Goal: Information Seeking & Learning: Learn about a topic

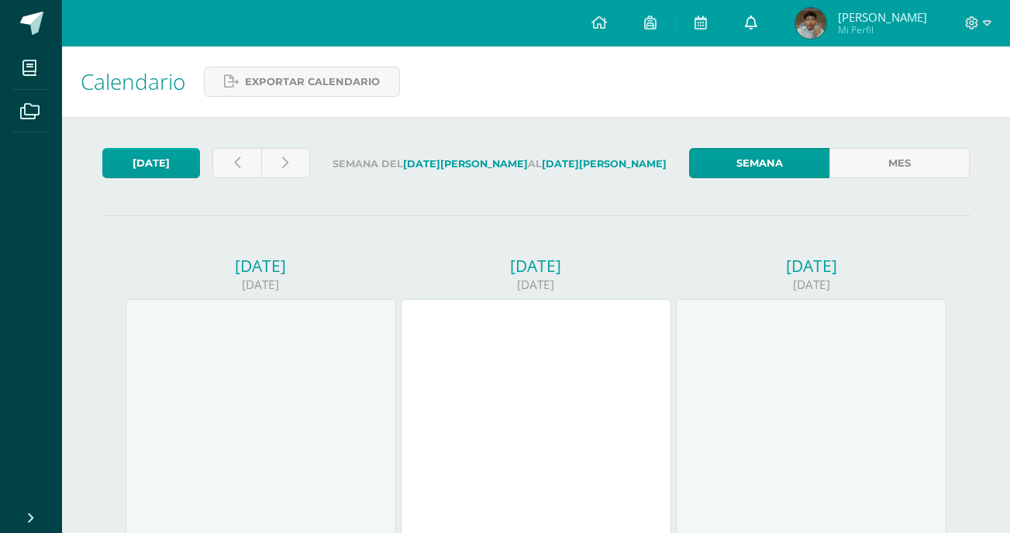
click at [754, 31] on link at bounding box center [752, 23] width 50 height 47
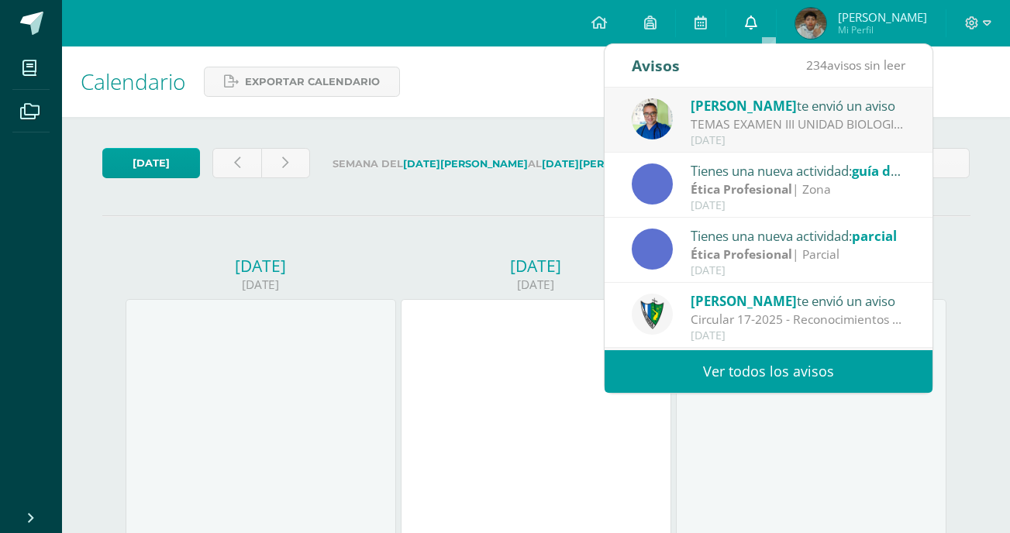
click at [754, 31] on link at bounding box center [752, 23] width 50 height 47
click at [758, 28] on icon at bounding box center [751, 23] width 12 height 14
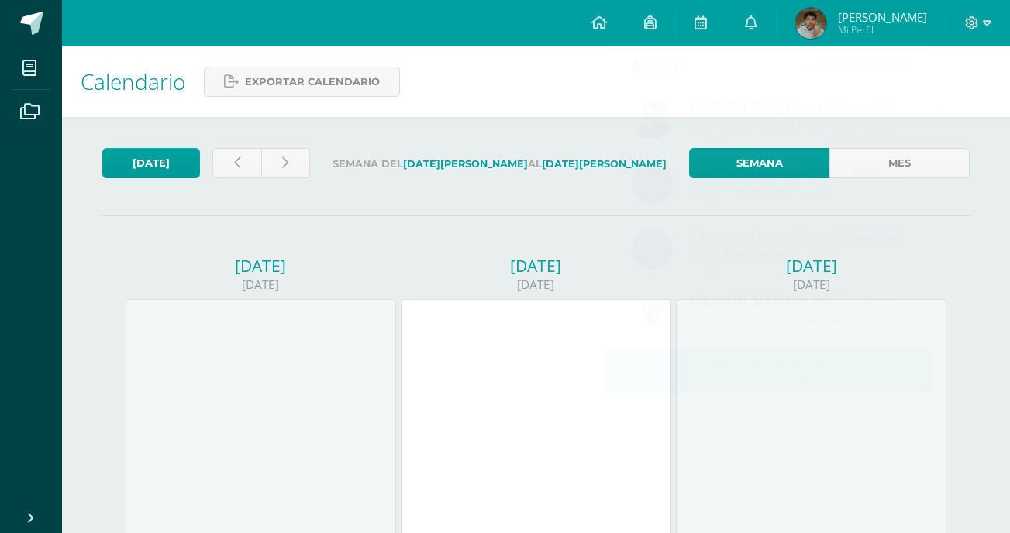
click at [776, 36] on link at bounding box center [752, 23] width 50 height 47
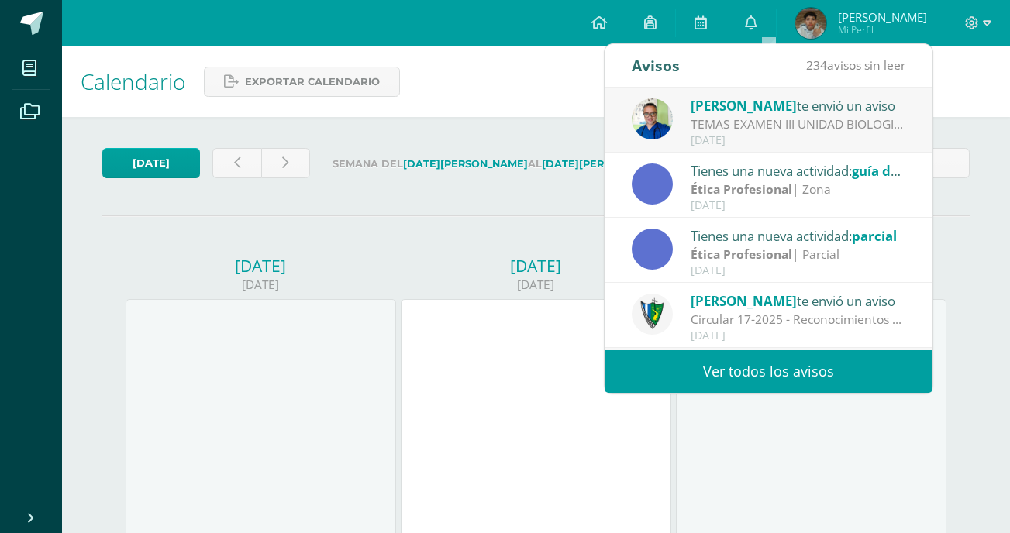
click at [699, 371] on link "Ver todos los avisos" at bounding box center [769, 371] width 328 height 43
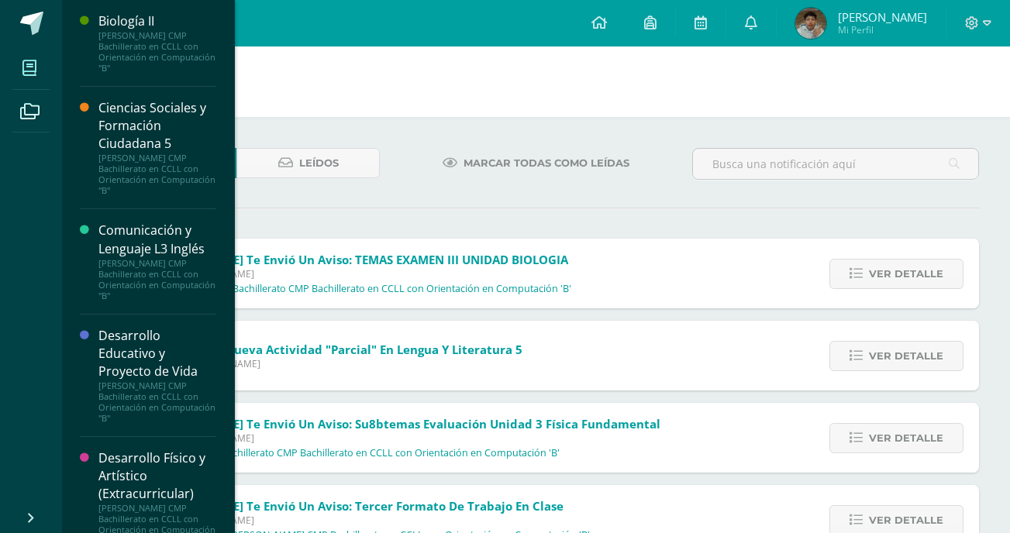
click at [36, 80] on span at bounding box center [29, 67] width 35 height 35
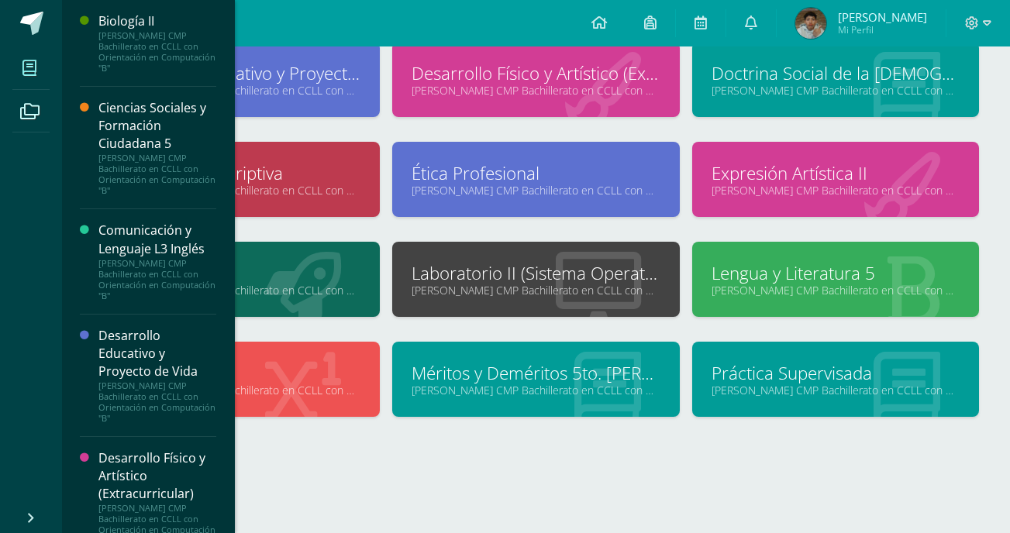
scroll to position [212, 0]
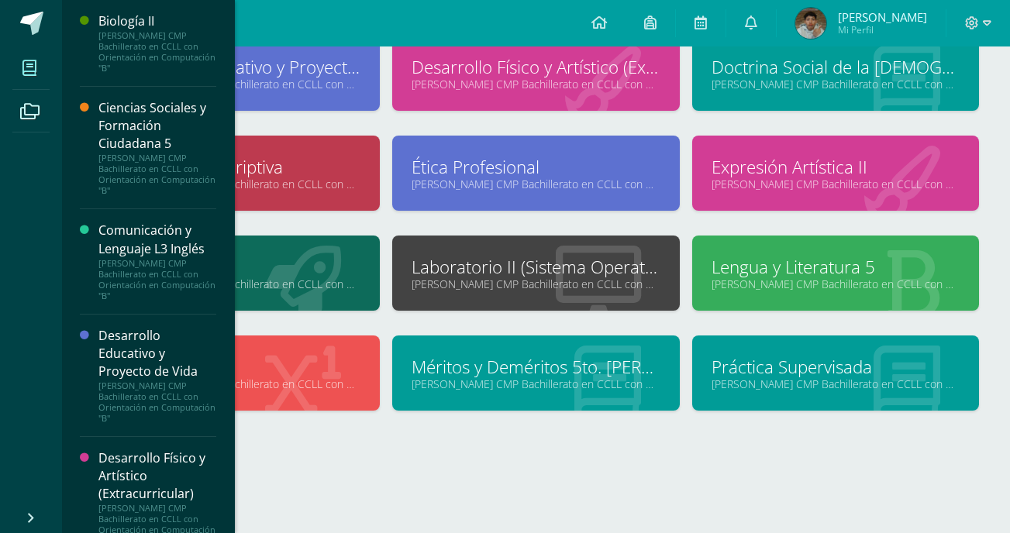
click at [509, 458] on div "Biología II Quinto Bachillerato CMP Bachillerato en CCLL con Orientación en Com…" at bounding box center [536, 219] width 886 height 567
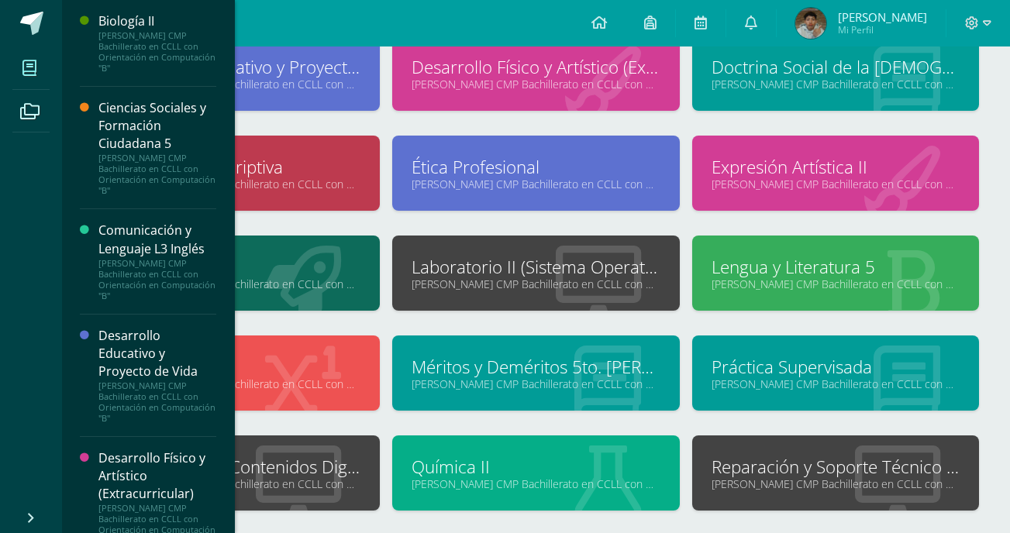
click at [998, 125] on div "Biología II Quinto Bachillerato CMP Bachillerato en CCLL con Orientación en Com…" at bounding box center [536, 322] width 948 height 834
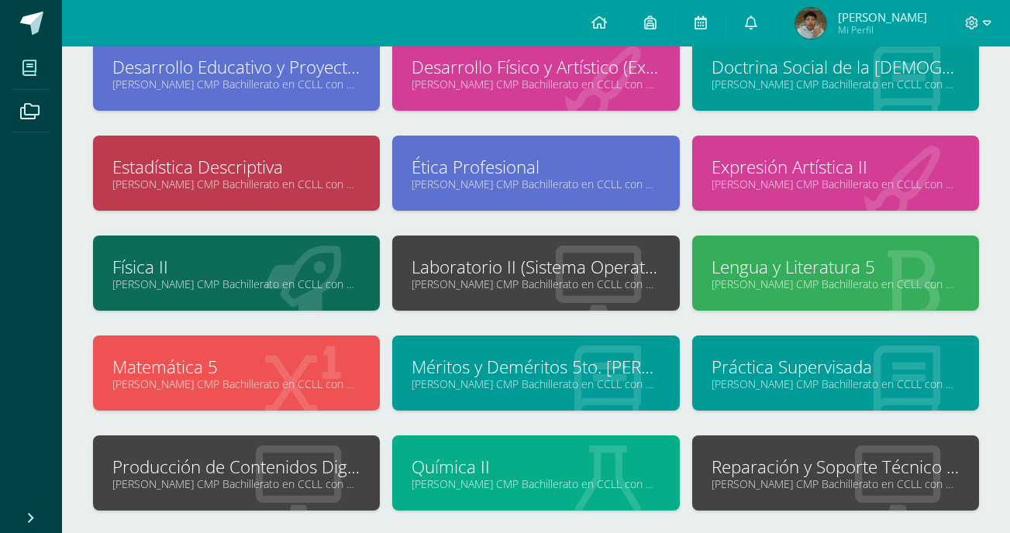
click at [26, 72] on icon at bounding box center [29, 68] width 14 height 16
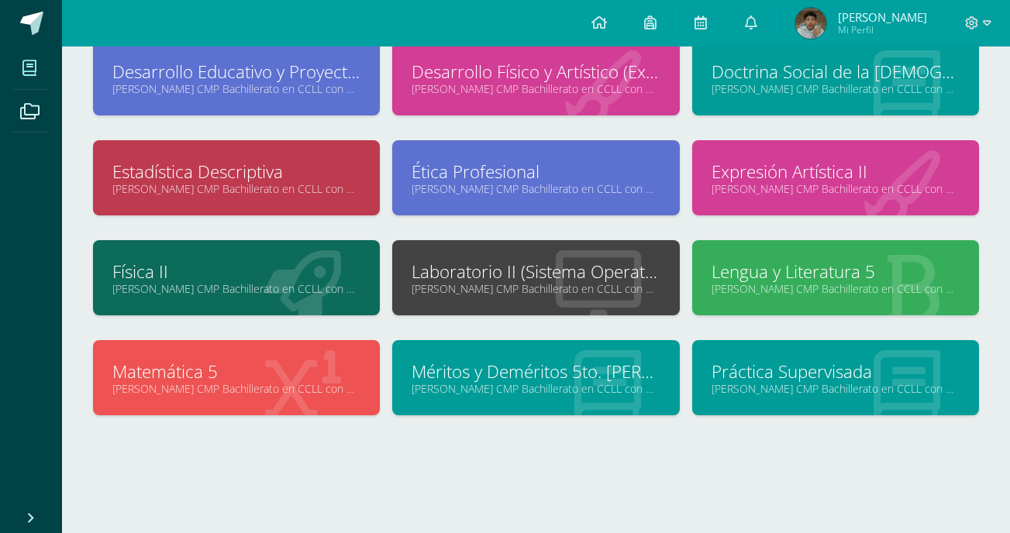
scroll to position [212, 0]
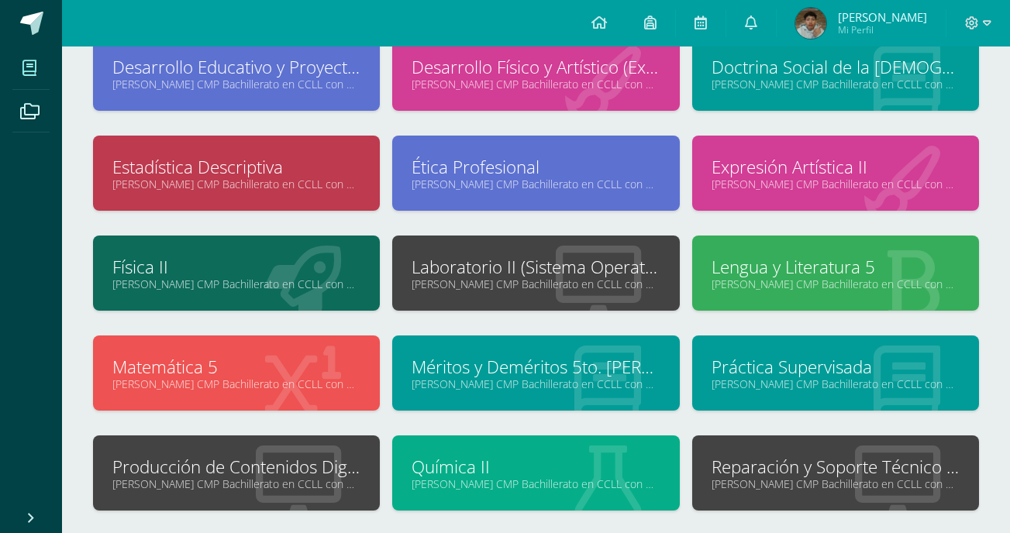
click at [468, 270] on link "Laboratorio II (Sistema Operativo Macintoch)" at bounding box center [536, 267] width 248 height 24
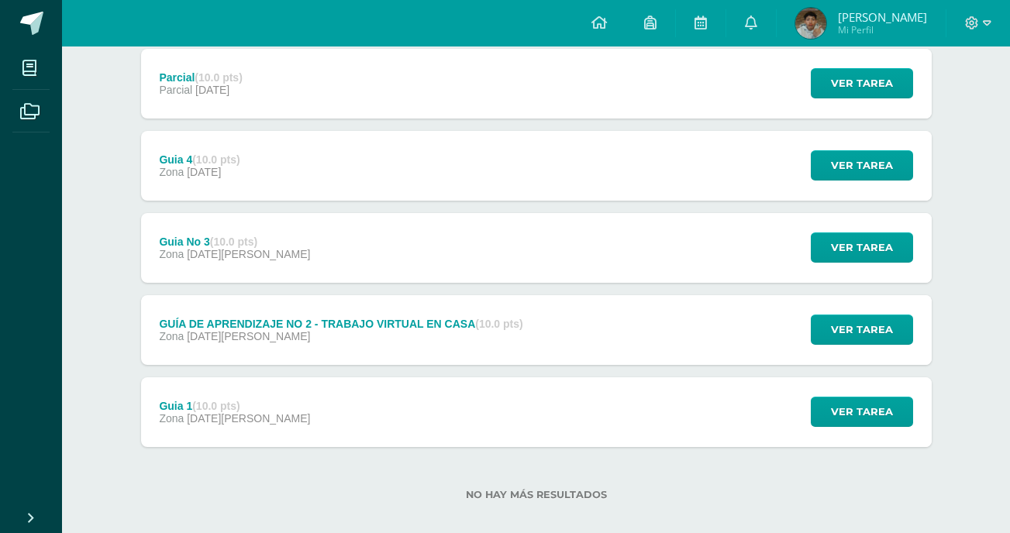
scroll to position [309, 0]
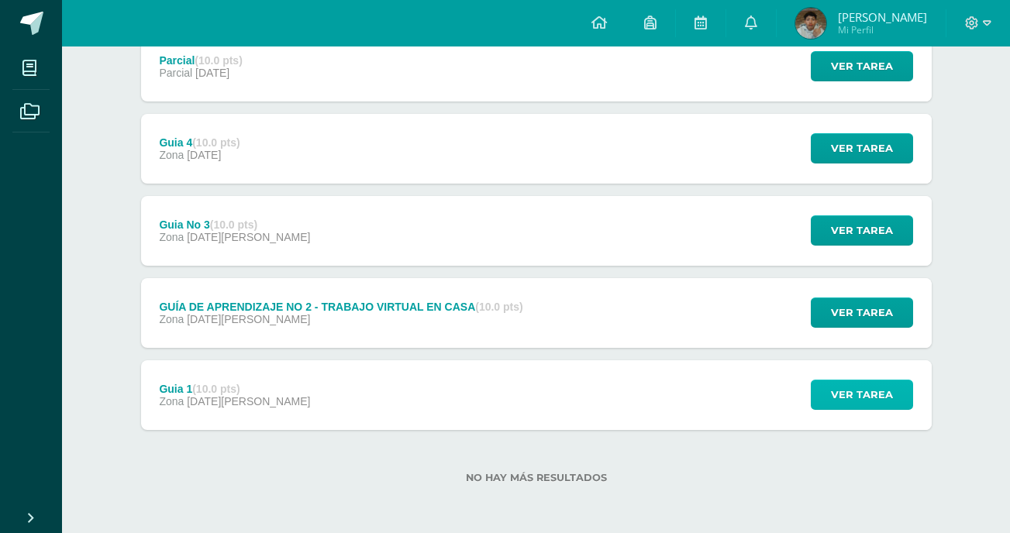
click at [869, 388] on span "Ver tarea" at bounding box center [862, 395] width 62 height 29
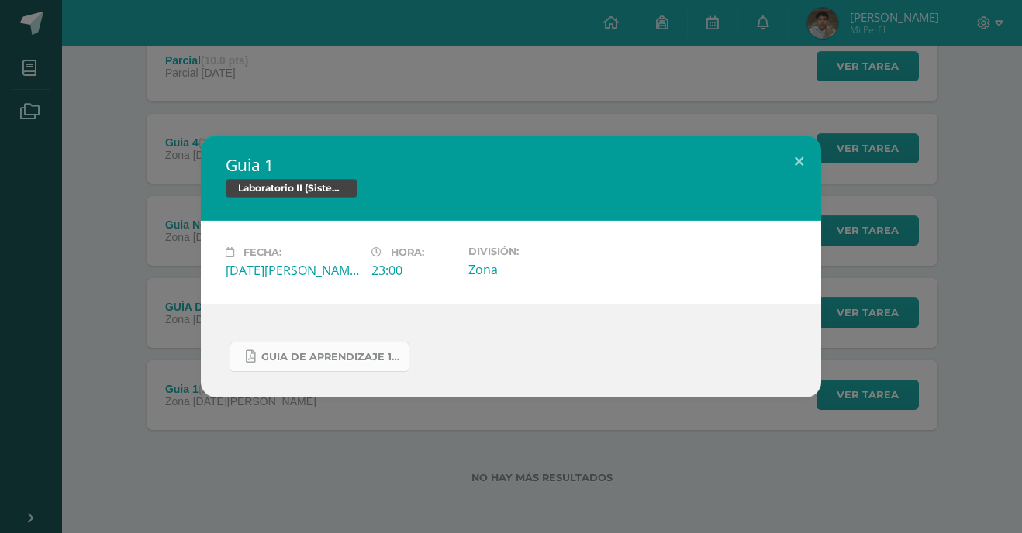
click at [372, 347] on link "Guia de aprendizaje 1 IV Unidad.pdf" at bounding box center [320, 357] width 180 height 30
click at [796, 167] on button at bounding box center [799, 162] width 44 height 53
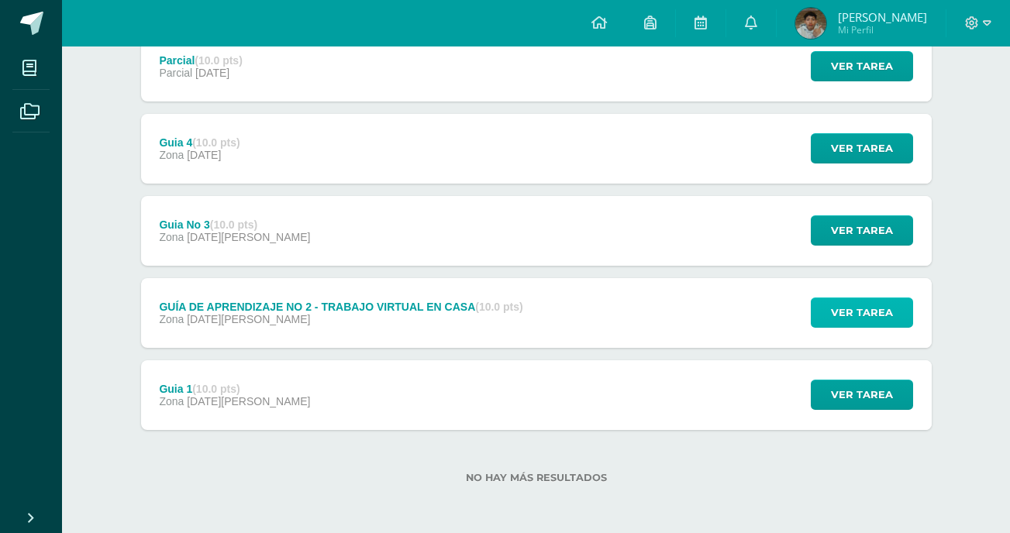
click at [825, 309] on button "Ver tarea" at bounding box center [862, 313] width 102 height 30
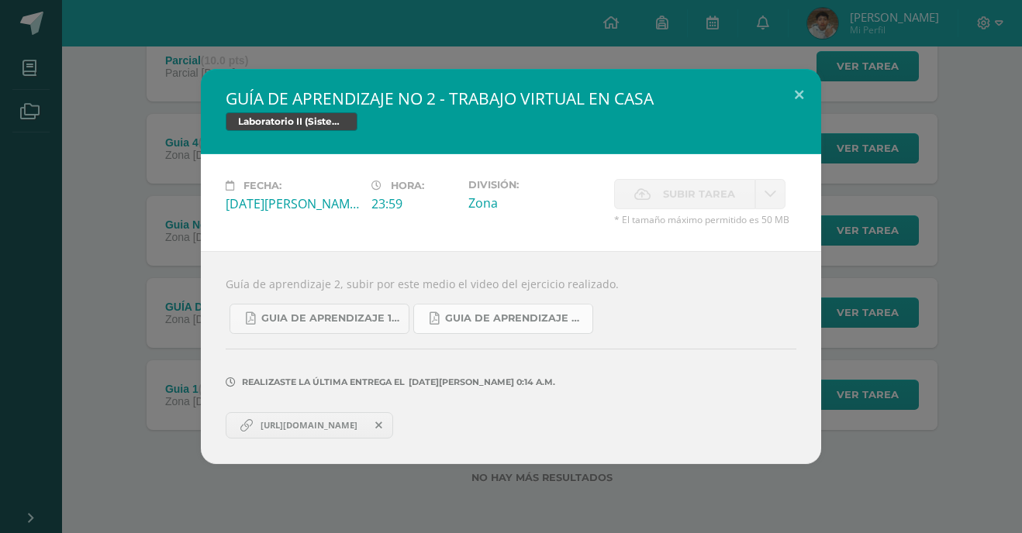
click at [458, 323] on span "Guia de aprendizaje 2 III Unidad.pdf" at bounding box center [515, 318] width 140 height 12
click at [804, 95] on button at bounding box center [799, 95] width 44 height 53
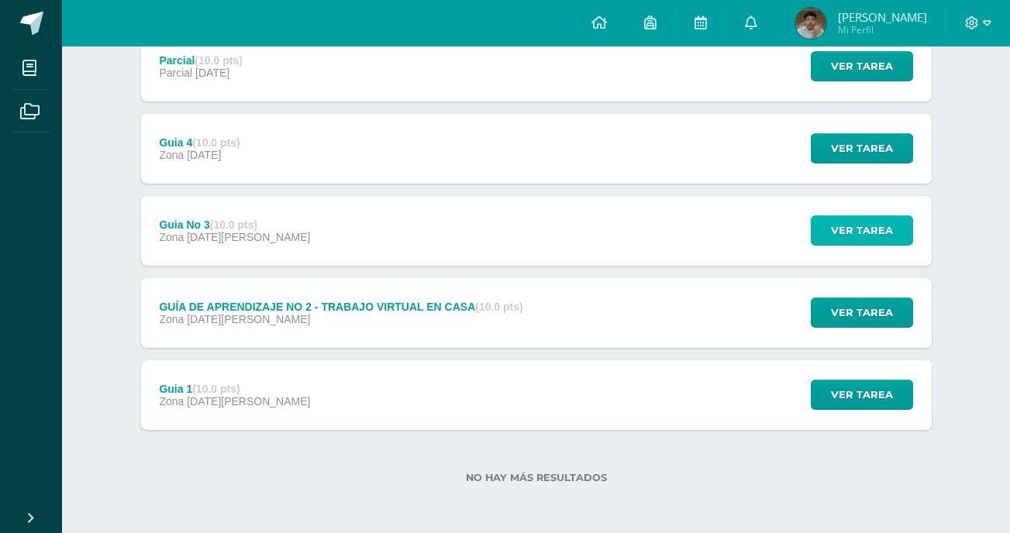
click at [848, 230] on span "Ver tarea" at bounding box center [862, 230] width 62 height 29
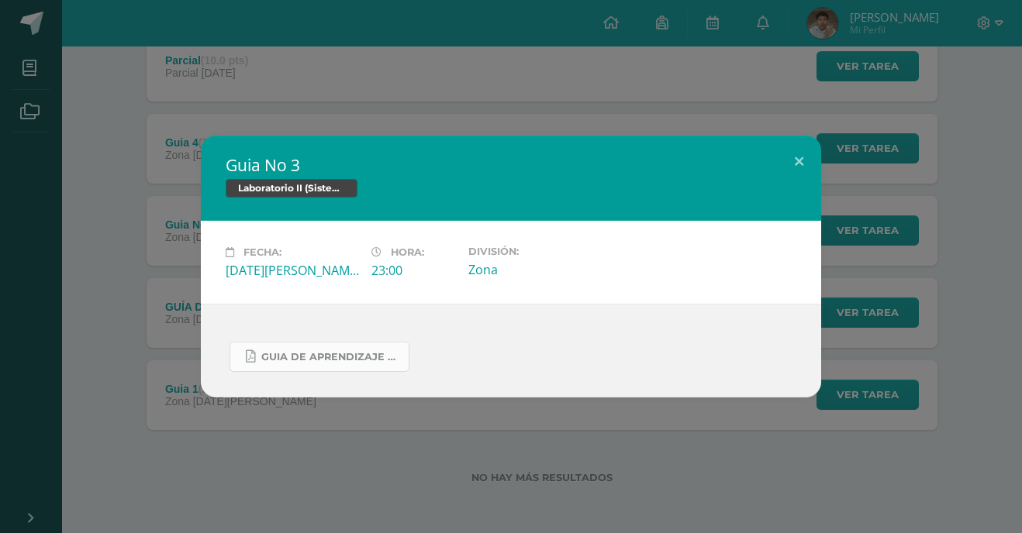
click at [287, 360] on span "Guia de aprendizaje 3 III Unidad.pdf" at bounding box center [331, 357] width 140 height 12
click at [796, 157] on button at bounding box center [799, 162] width 44 height 53
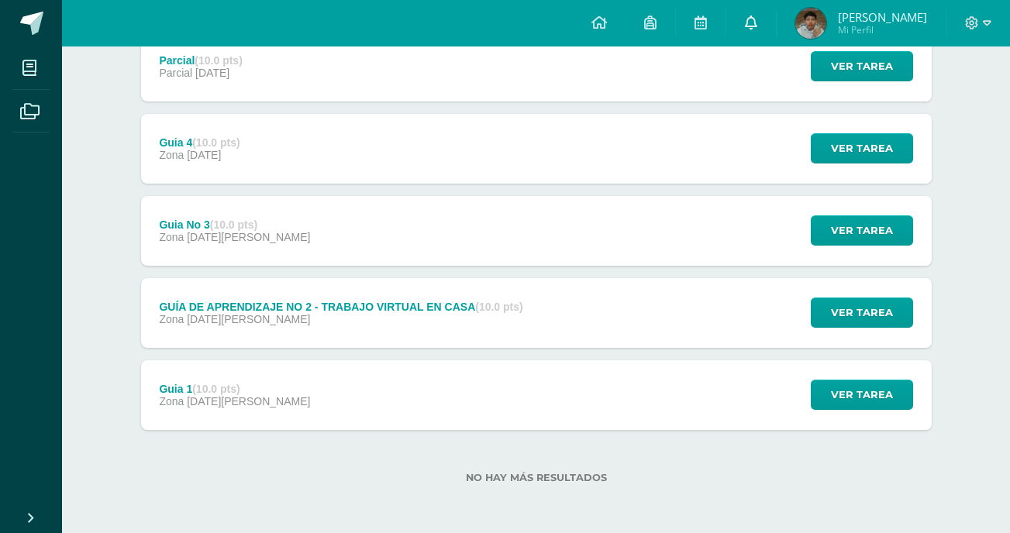
click at [775, 32] on link at bounding box center [752, 23] width 50 height 47
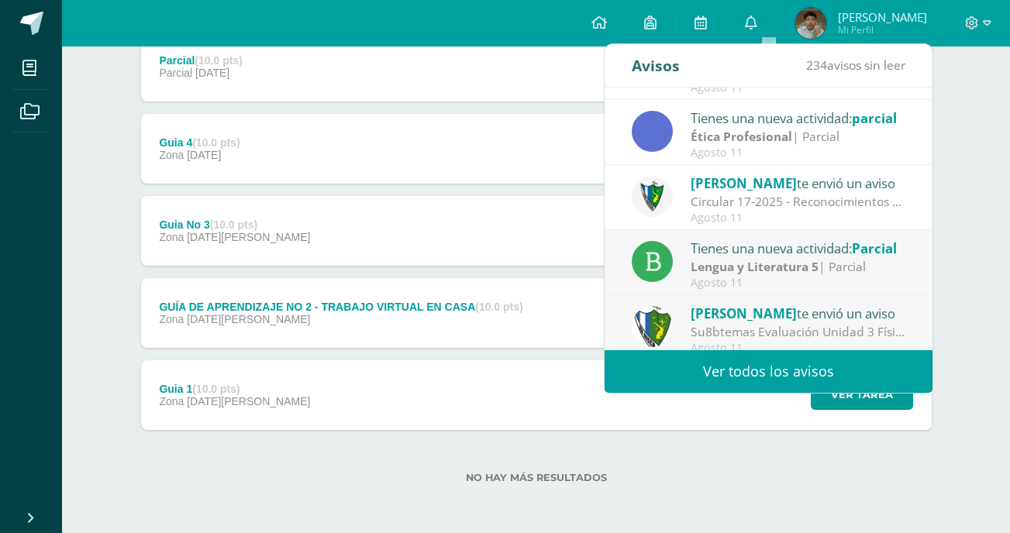
scroll to position [139, 0]
